Goal: Task Accomplishment & Management: Complete application form

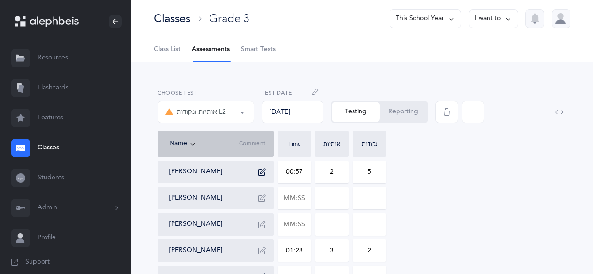
select select "9"
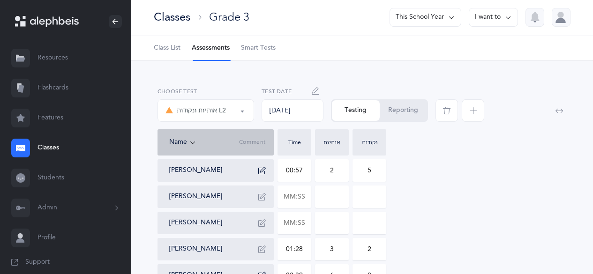
scroll to position [1, 0]
click at [45, 181] on link "Students" at bounding box center [65, 178] width 131 height 30
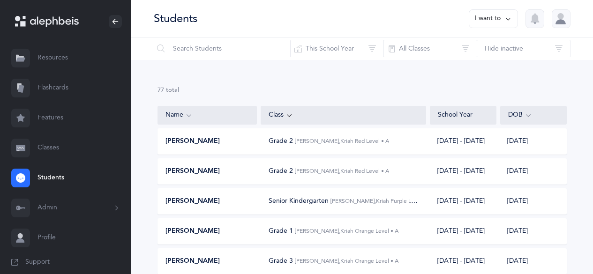
click at [38, 137] on link "Classes" at bounding box center [65, 148] width 131 height 30
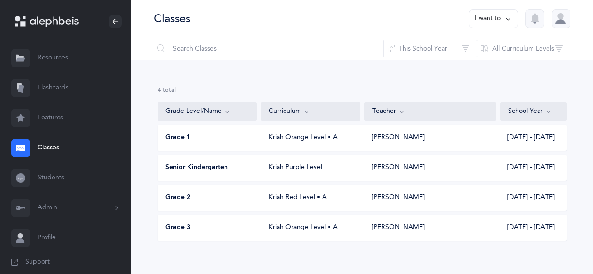
click at [487, 19] on button "I want to" at bounding box center [493, 18] width 49 height 19
click at [467, 70] on button "Add new" at bounding box center [484, 64] width 52 height 17
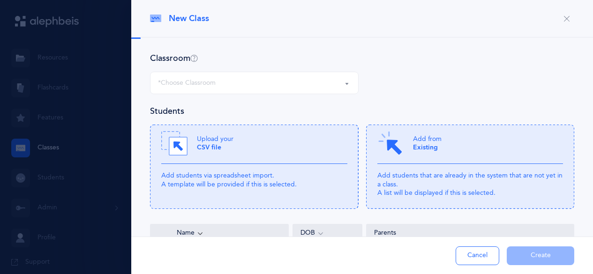
click at [467, 70] on div "Classroom *Choose Classroom" at bounding box center [362, 79] width 425 height 53
click at [273, 72] on button "*Choose Classroom" at bounding box center [254, 83] width 209 height 23
select select
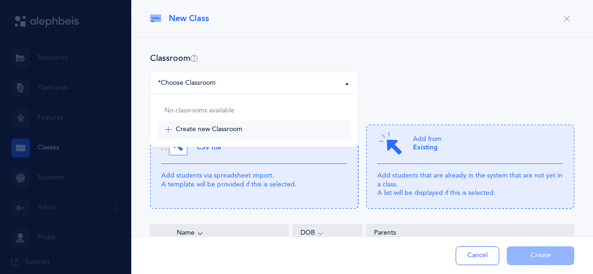
click at [214, 129] on span "Create new Classroom" at bounding box center [209, 130] width 67 height 8
select select "-1"
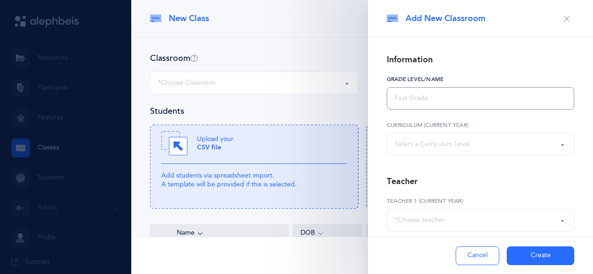
click at [423, 96] on input "text" at bounding box center [481, 98] width 188 height 23
type input "Grade 4"
click at [448, 153] on button "Select a Curriculum Level" at bounding box center [481, 144] width 188 height 23
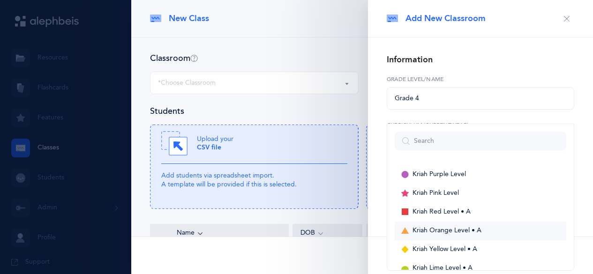
click at [430, 226] on link "Kriah Orange Level • A" at bounding box center [481, 231] width 172 height 19
select select "3"
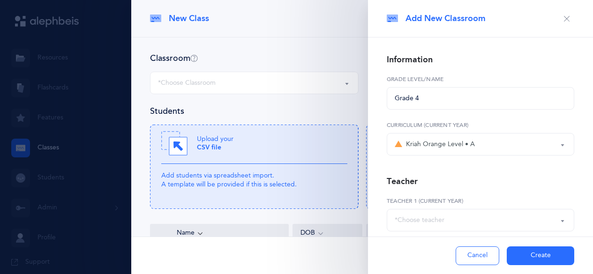
scroll to position [44, 0]
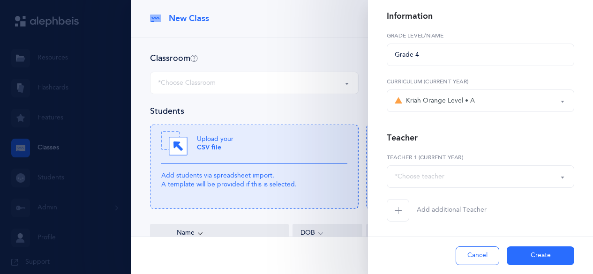
click at [466, 173] on div "*Choose teacher" at bounding box center [481, 177] width 172 height 16
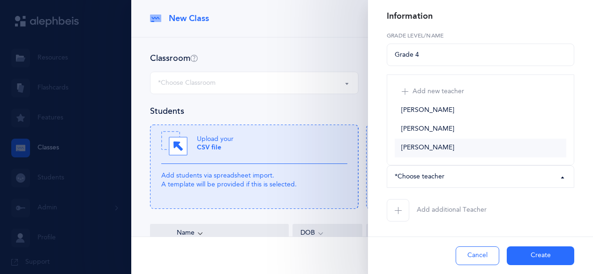
click at [449, 151] on link "[PERSON_NAME]" at bounding box center [481, 148] width 172 height 19
select select "2416"
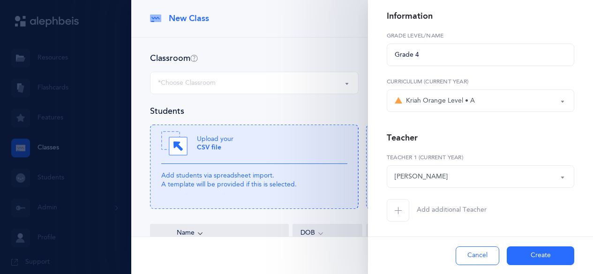
click at [541, 256] on button "Create" at bounding box center [541, 256] width 68 height 19
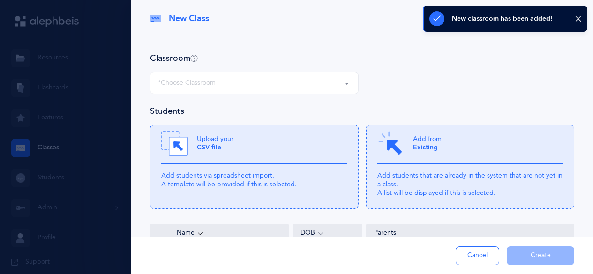
select select "1314"
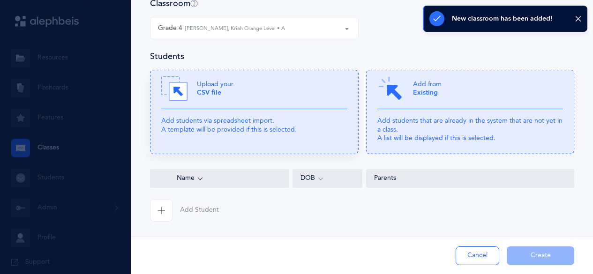
scroll to position [8, 0]
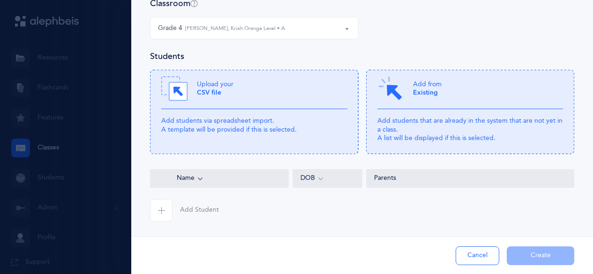
click at [159, 205] on span "button" at bounding box center [161, 210] width 23 height 23
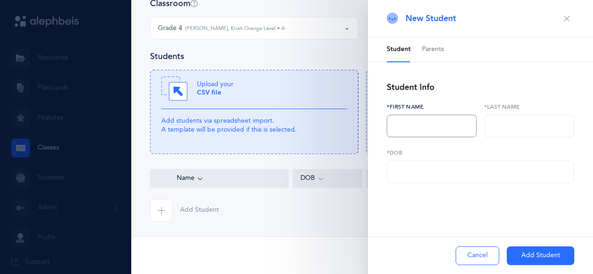
click at [399, 134] on input "text" at bounding box center [432, 126] width 90 height 23
type input "z"
type input "[DEMOGRAPHIC_DATA]"
type input "[GEOGRAPHIC_DATA]"
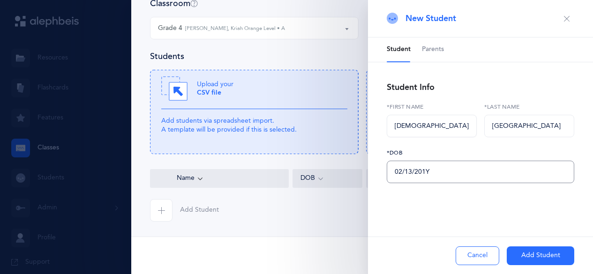
type input "[DATE]"
click at [524, 258] on button "Add Student" at bounding box center [541, 256] width 68 height 19
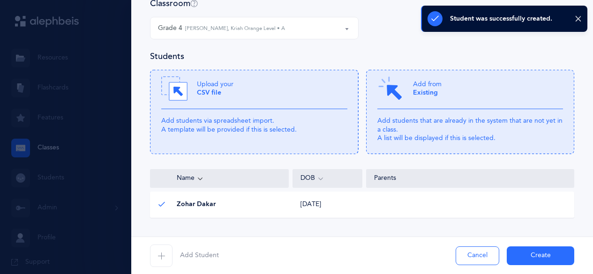
click at [314, 199] on div "Zohar Dakar Zohar Dakar [DATE] [DATE]" at bounding box center [362, 205] width 425 height 26
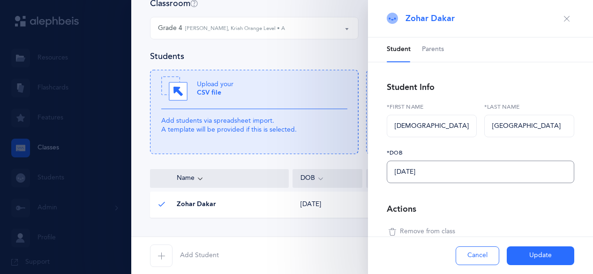
click at [399, 174] on input "[DATE]" at bounding box center [481, 172] width 188 height 23
type input "[DATE]"
click at [531, 254] on button "Update" at bounding box center [541, 256] width 68 height 19
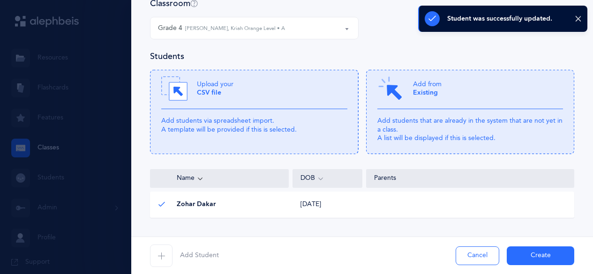
click at [170, 256] on span "button" at bounding box center [161, 256] width 23 height 23
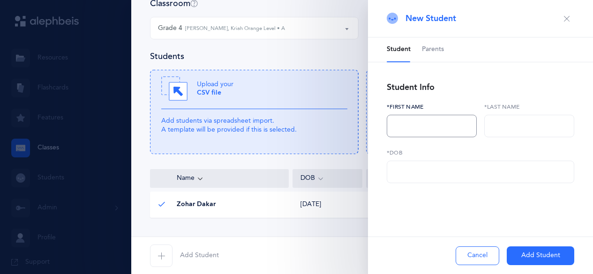
click at [415, 128] on input "text" at bounding box center [432, 126] width 90 height 23
type input "[PERSON_NAME]"
type input "d"
type input "Dinovich"
type input "[DATE]"
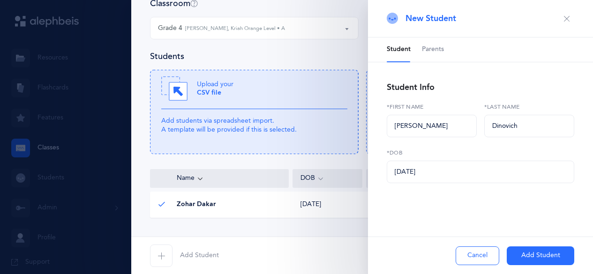
click at [531, 261] on button "Add Student" at bounding box center [541, 256] width 68 height 19
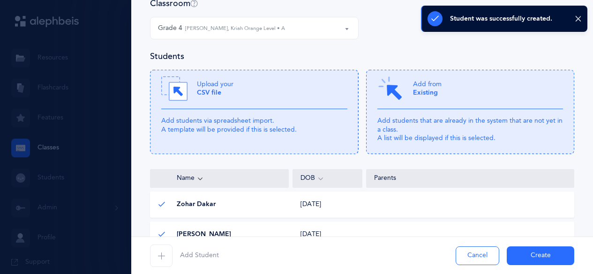
click at [166, 261] on span "button" at bounding box center [161, 256] width 23 height 23
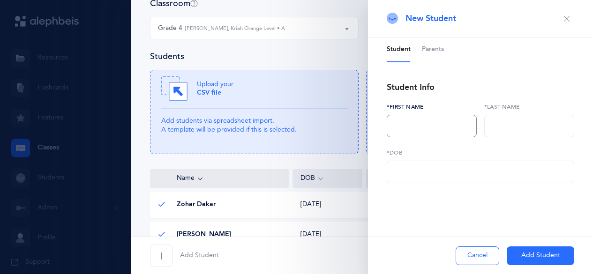
click at [406, 135] on input "text" at bounding box center [432, 126] width 90 height 23
type input "[PERSON_NAME]"
type input "Dukesz"
type input "[DATE]"
click at [519, 253] on button "Add Student" at bounding box center [541, 256] width 68 height 19
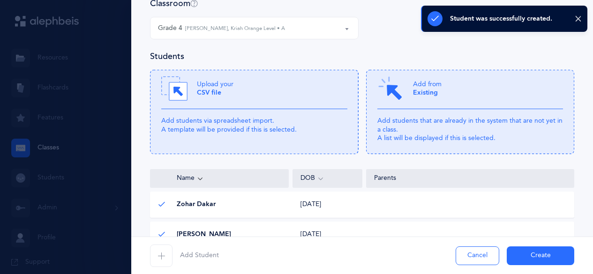
scroll to position [145, 0]
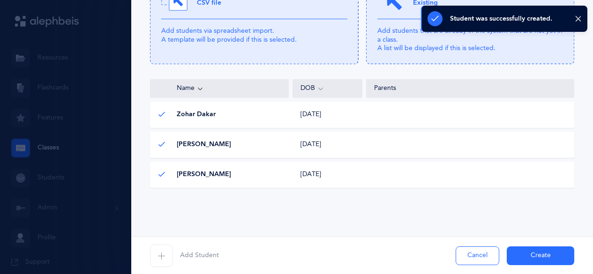
click at [161, 255] on icon "button" at bounding box center [162, 256] width 8 height 8
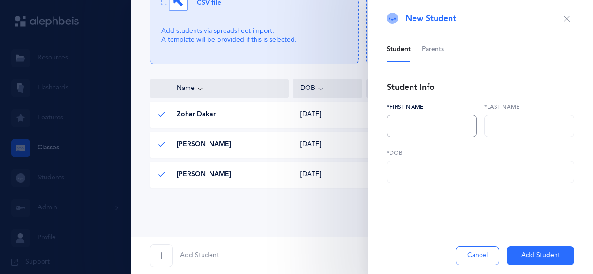
click at [418, 121] on input "text" at bounding box center [432, 126] width 90 height 23
type input "Orly"
type input "[PERSON_NAME]"
type input "[DATE]"
click at [533, 256] on button "Add Student" at bounding box center [541, 256] width 68 height 19
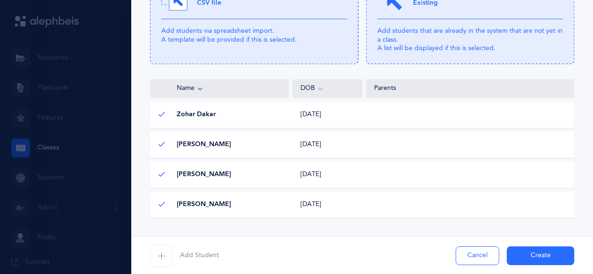
click at [165, 261] on span "button" at bounding box center [161, 256] width 23 height 23
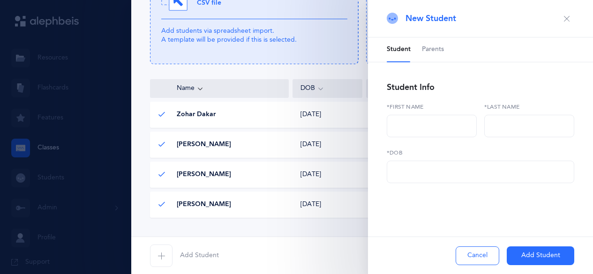
click at [435, 114] on div "*First name" at bounding box center [432, 120] width 90 height 35
click at [433, 121] on input "text" at bounding box center [432, 126] width 90 height 23
type input "[PERSON_NAME]"
type input "[DATE]"
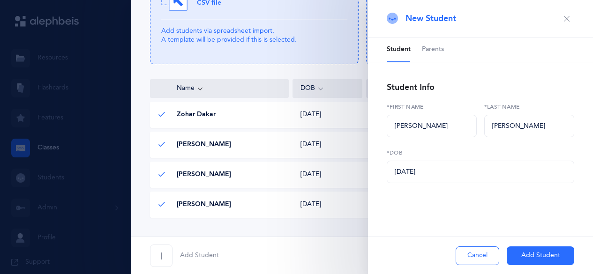
click at [532, 255] on button "Add Student" at bounding box center [541, 256] width 68 height 19
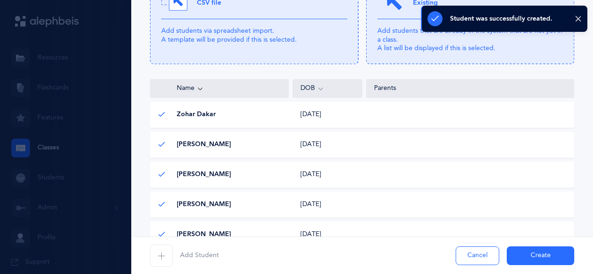
scroll to position [205, 0]
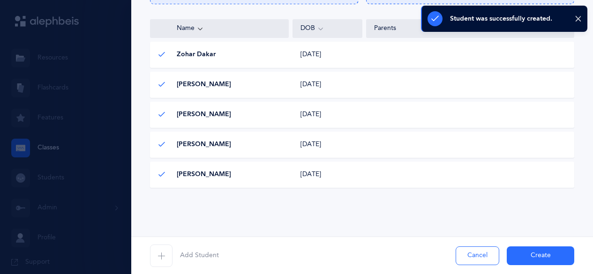
click at [161, 251] on span "button" at bounding box center [161, 256] width 23 height 23
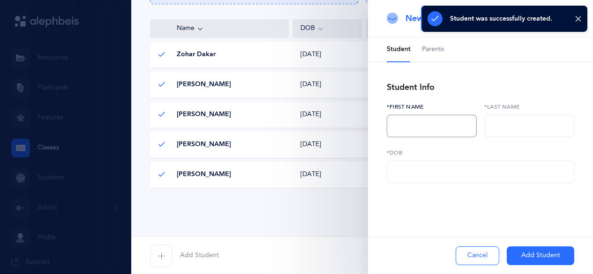
click at [399, 121] on input "text" at bounding box center [432, 126] width 90 height 23
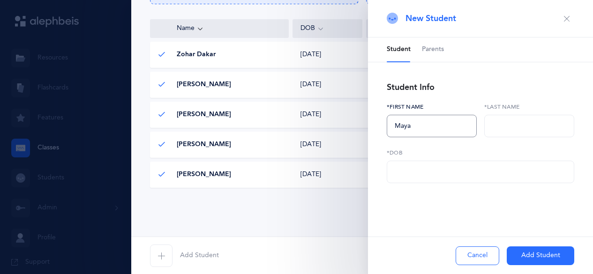
type input "Maya"
type input "[PERSON_NAME]"
type input "[DATE]"
click at [521, 252] on button "Add Student" at bounding box center [541, 256] width 68 height 19
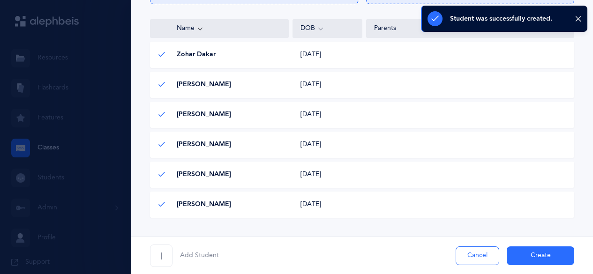
click at [175, 258] on button "Add Student" at bounding box center [184, 256] width 69 height 23
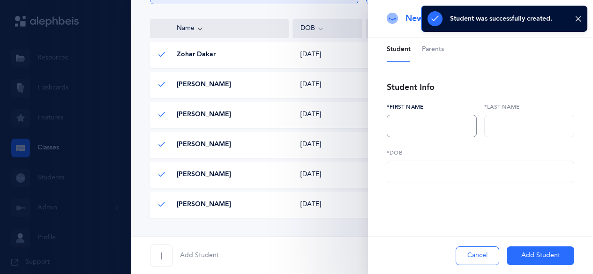
click at [425, 120] on input "text" at bounding box center [432, 126] width 90 height 23
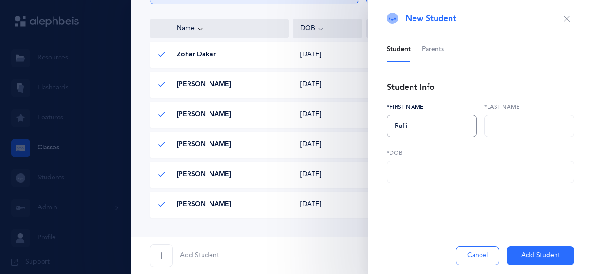
type input "Raffi"
type input "[PERSON_NAME]"
type input "[DATE]"
click at [521, 259] on button "Add Student" at bounding box center [541, 256] width 68 height 19
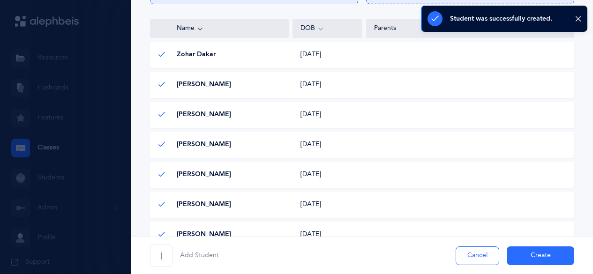
scroll to position [265, 0]
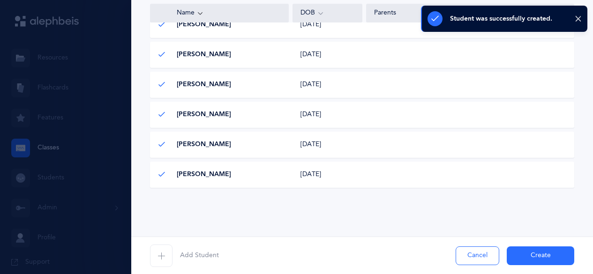
click at [157, 263] on span "button" at bounding box center [161, 256] width 23 height 23
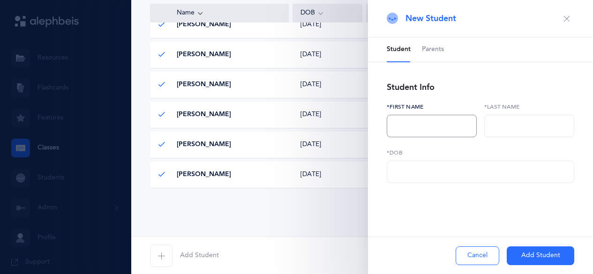
click at [401, 134] on input "text" at bounding box center [432, 126] width 90 height 23
type input "Yael"
type input "Peleg"
type input "[DATE]"
click at [513, 261] on button "Add Student" at bounding box center [541, 256] width 68 height 19
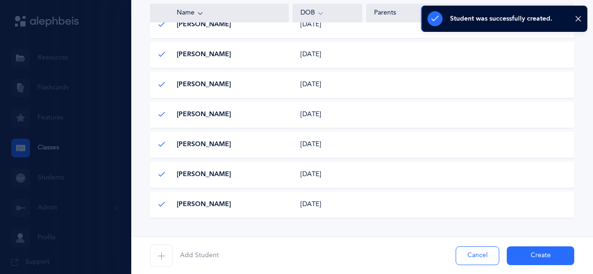
click at [156, 257] on span "button" at bounding box center [161, 256] width 23 height 23
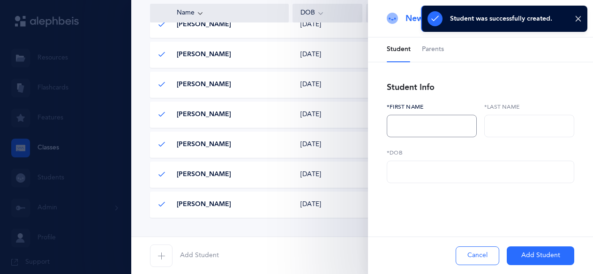
click at [411, 125] on input "text" at bounding box center [432, 126] width 90 height 23
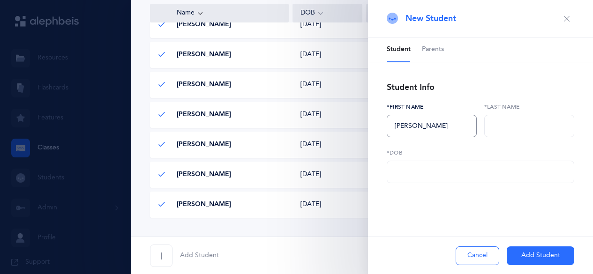
type input "[PERSON_NAME]"
type input "[DATE]"
click at [528, 251] on button "Add Student" at bounding box center [541, 256] width 68 height 19
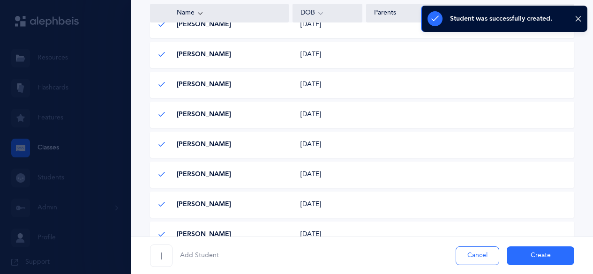
scroll to position [325, 0]
click at [157, 262] on span "button" at bounding box center [161, 256] width 23 height 23
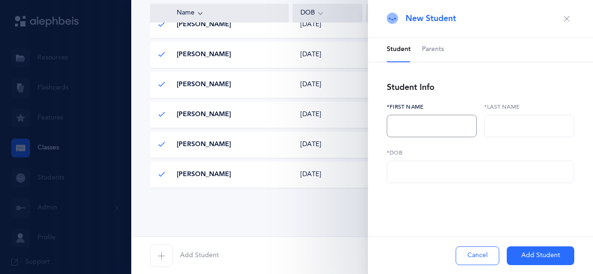
click at [409, 126] on input "text" at bounding box center [432, 126] width 90 height 23
type input "Lincoln"
type input "[PERSON_NAME]"
type input "[DATE]"
click at [514, 250] on button "Add Student" at bounding box center [541, 256] width 68 height 19
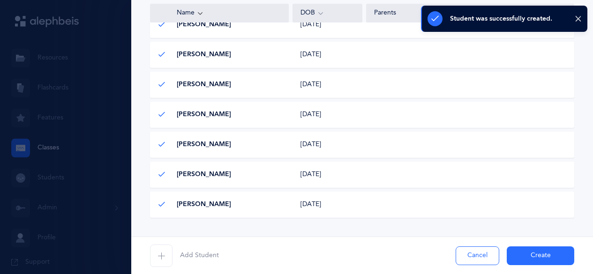
click at [177, 254] on button "Add Student" at bounding box center [184, 256] width 69 height 23
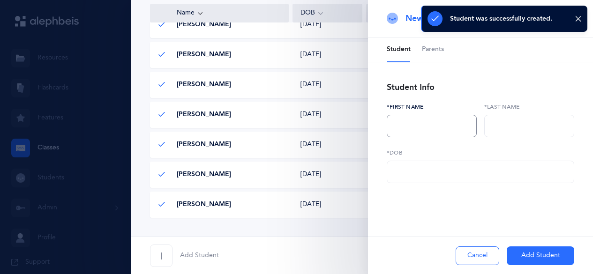
click at [417, 123] on input "text" at bounding box center [432, 126] width 90 height 23
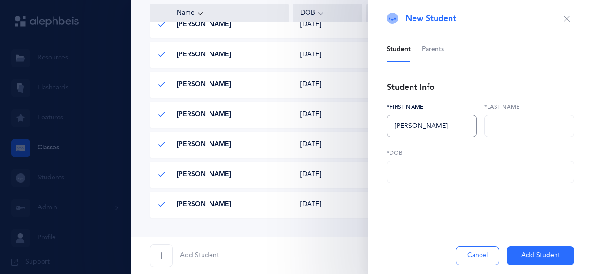
type input "[PERSON_NAME]"
type input "Sela"
type input "[DATE]"
click at [526, 259] on button "Add Student" at bounding box center [541, 256] width 68 height 19
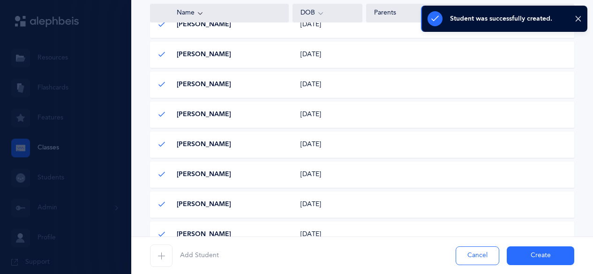
scroll to position [385, 0]
click at [157, 259] on span "button" at bounding box center [161, 256] width 23 height 23
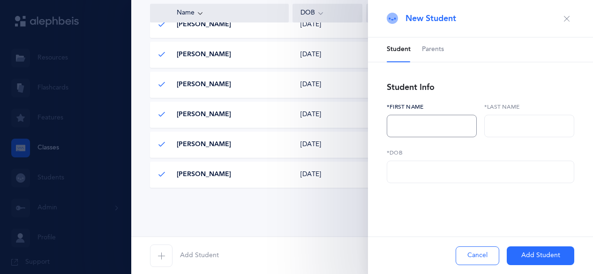
click at [407, 120] on input "text" at bounding box center [432, 126] width 90 height 23
type input "[PERSON_NAME]"
type input "Shefter"
type input "[DATE]"
click at [524, 254] on button "Add Student" at bounding box center [541, 256] width 68 height 19
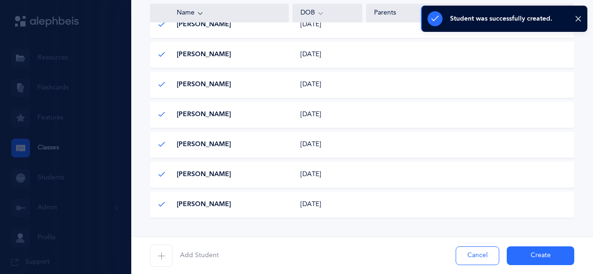
click at [161, 256] on icon "button" at bounding box center [162, 256] width 8 height 8
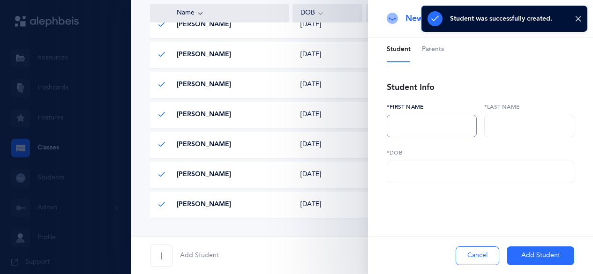
click at [413, 121] on input "text" at bounding box center [432, 126] width 90 height 23
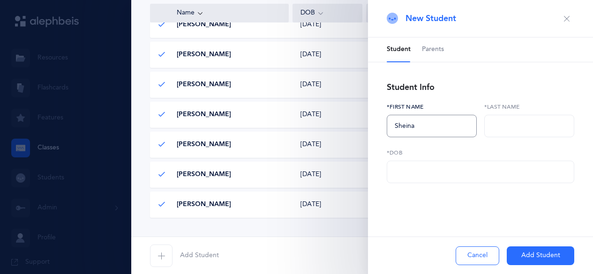
type input "Sheina"
type input "[PERSON_NAME]"
type input "[DATE]"
click at [536, 262] on button "Add Student" at bounding box center [541, 256] width 68 height 19
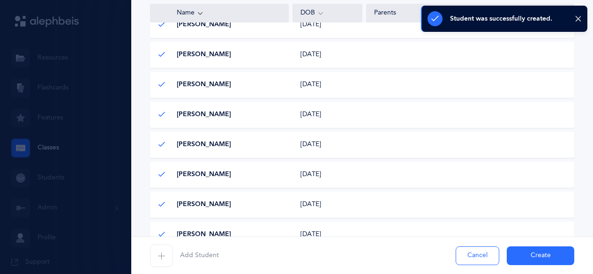
scroll to position [445, 0]
click at [165, 254] on span "button" at bounding box center [161, 256] width 23 height 23
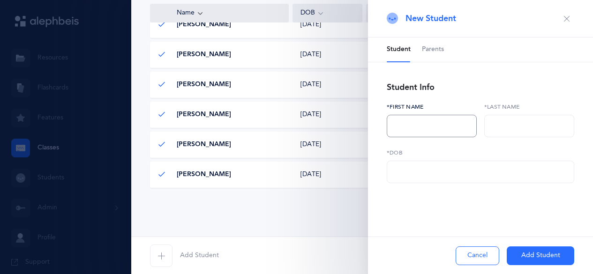
click at [404, 129] on input "text" at bounding box center [432, 126] width 90 height 23
type input "Aluma"
type input "[PERSON_NAME]"
type input "[DATE]"
click at [523, 256] on button "Add Student" at bounding box center [541, 256] width 68 height 19
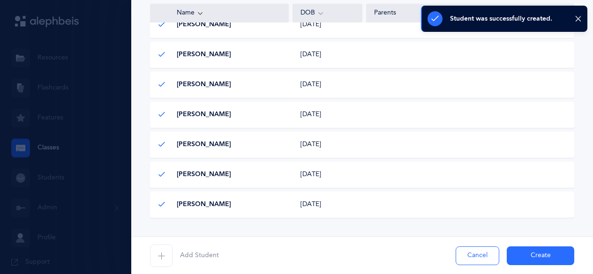
click at [153, 257] on span "button" at bounding box center [161, 256] width 23 height 23
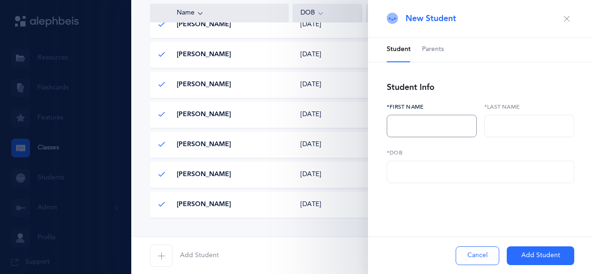
click at [394, 135] on input "text" at bounding box center [432, 126] width 90 height 23
type input "[PERSON_NAME]"
type input "Waxman"
type input "[DATE]"
click at [529, 246] on div "Cancel Add Student" at bounding box center [480, 256] width 225 height 38
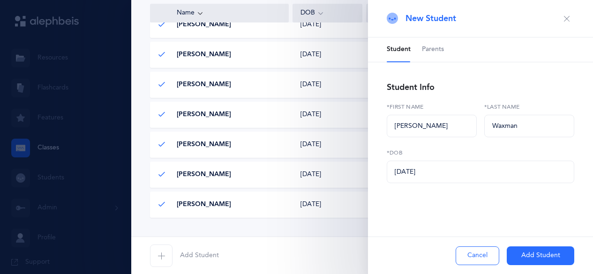
click at [527, 259] on button "Add Student" at bounding box center [541, 256] width 68 height 19
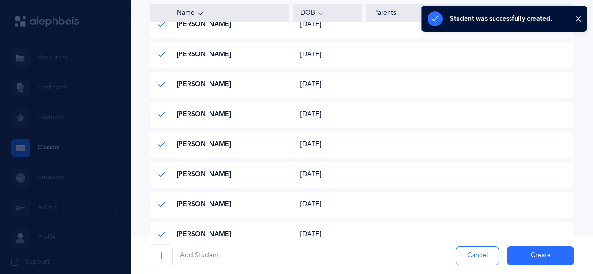
scroll to position [505, 0]
click at [162, 260] on span "button" at bounding box center [161, 256] width 23 height 23
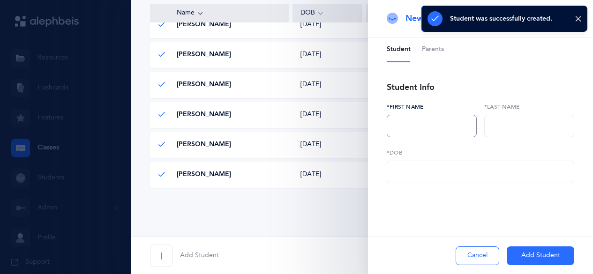
click at [419, 133] on input "text" at bounding box center [432, 126] width 90 height 23
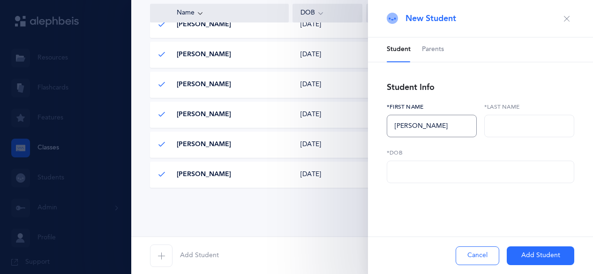
type input "[PERSON_NAME]"
type input "[DATE]"
click at [509, 247] on button "Add Student" at bounding box center [541, 256] width 68 height 19
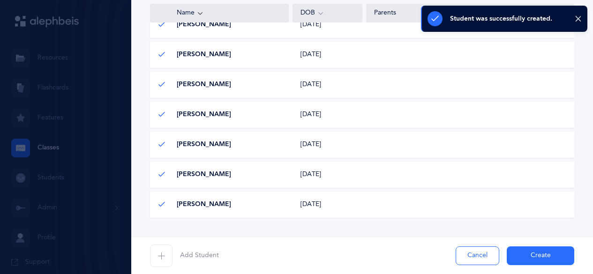
scroll to position [535, 0]
click at [149, 266] on div "Add Student Cancel Create" at bounding box center [362, 256] width 462 height 38
click at [163, 260] on span "button" at bounding box center [161, 256] width 23 height 23
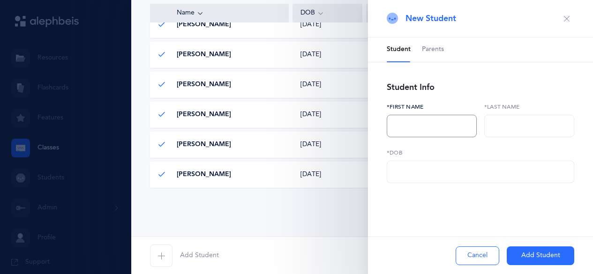
click at [413, 128] on input "text" at bounding box center [432, 126] width 90 height 23
click at [413, 128] on input "H" at bounding box center [432, 126] width 90 height 23
type input "[PERSON_NAME]"
type input "[DATE]"
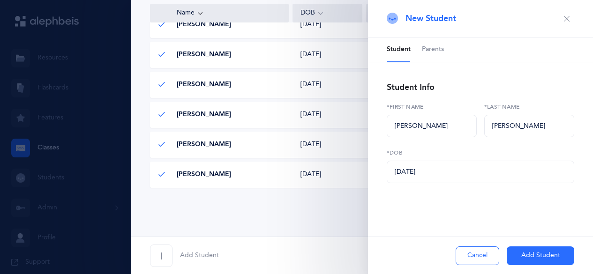
click at [536, 256] on button "Add Student" at bounding box center [541, 256] width 68 height 19
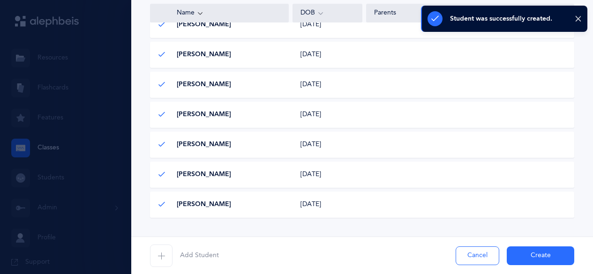
click at [307, 177] on div "[DATE] [DATE]" at bounding box center [327, 174] width 69 height 9
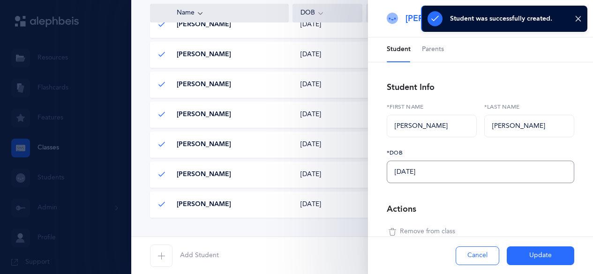
click at [439, 173] on input "[DATE]" at bounding box center [481, 172] width 188 height 23
type input "[DATE]"
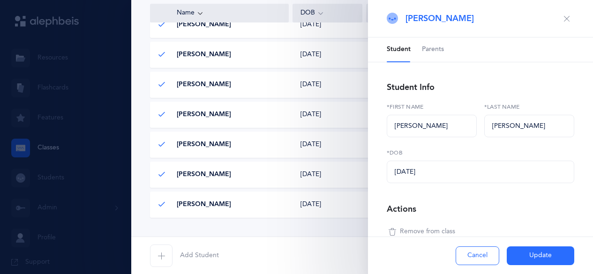
click at [519, 256] on button "Update" at bounding box center [541, 256] width 68 height 19
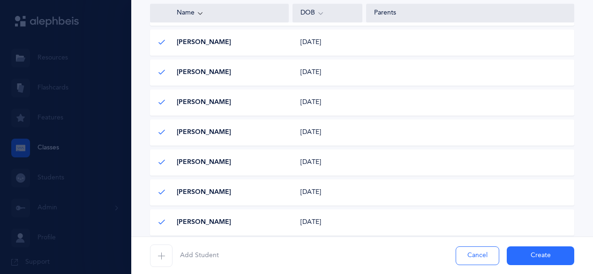
scroll to position [565, 0]
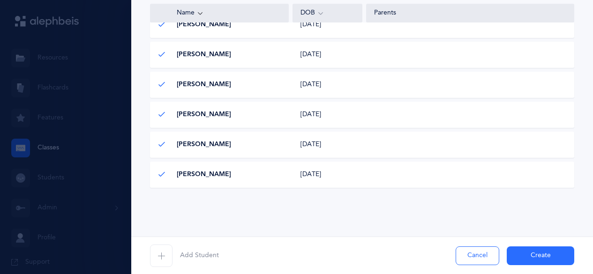
click at [160, 263] on span "button" at bounding box center [161, 256] width 23 height 23
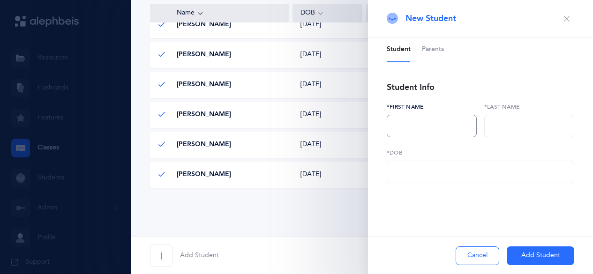
click at [409, 116] on input "text" at bounding box center [432, 126] width 90 height 23
type input "[PERSON_NAME]"
type input "[DATE]"
click at [524, 250] on button "Add Student" at bounding box center [541, 256] width 68 height 19
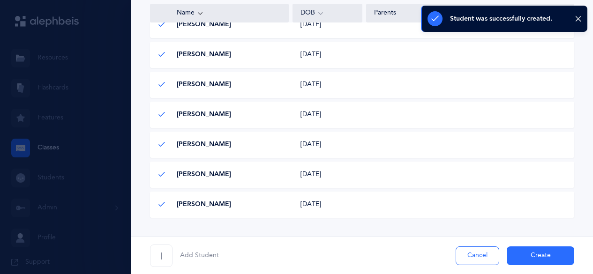
click at [531, 260] on button "Create" at bounding box center [541, 256] width 68 height 19
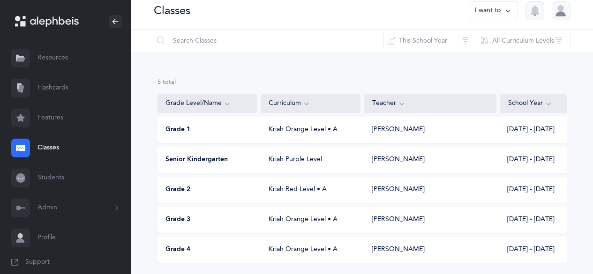
click at [77, 216] on button "Admin" at bounding box center [65, 208] width 131 height 30
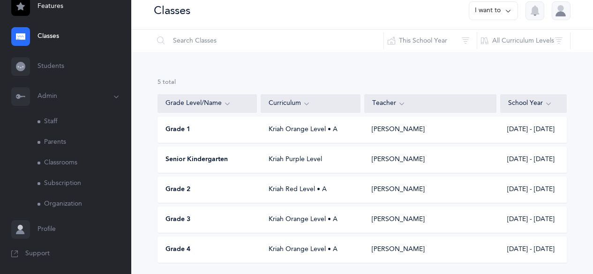
scroll to position [112, 0]
click at [62, 167] on link "Classrooms" at bounding box center [85, 162] width 94 height 21
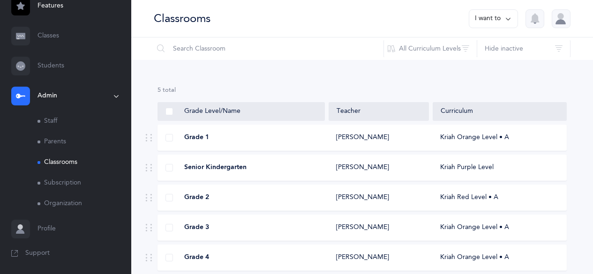
scroll to position [38, 0]
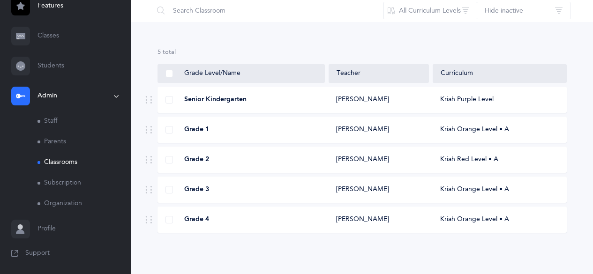
click at [65, 187] on link "Subscription" at bounding box center [85, 183] width 94 height 21
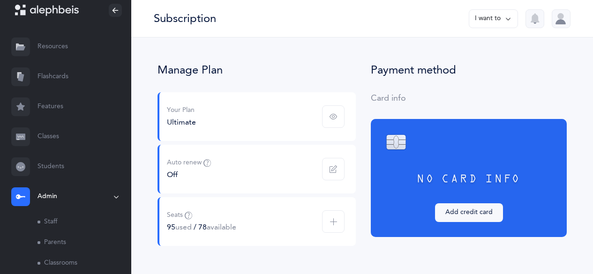
scroll to position [11, 0]
click at [57, 97] on link "Features" at bounding box center [65, 107] width 131 height 30
